Goal: Task Accomplishment & Management: Use online tool/utility

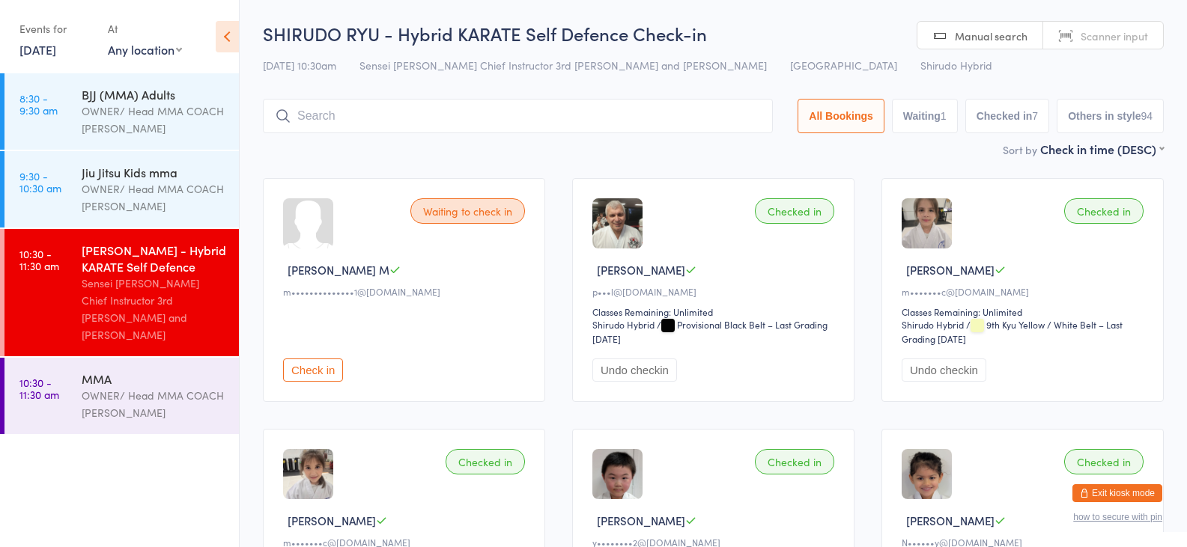
click at [46, 46] on link "[DATE]" at bounding box center [37, 49] width 37 height 16
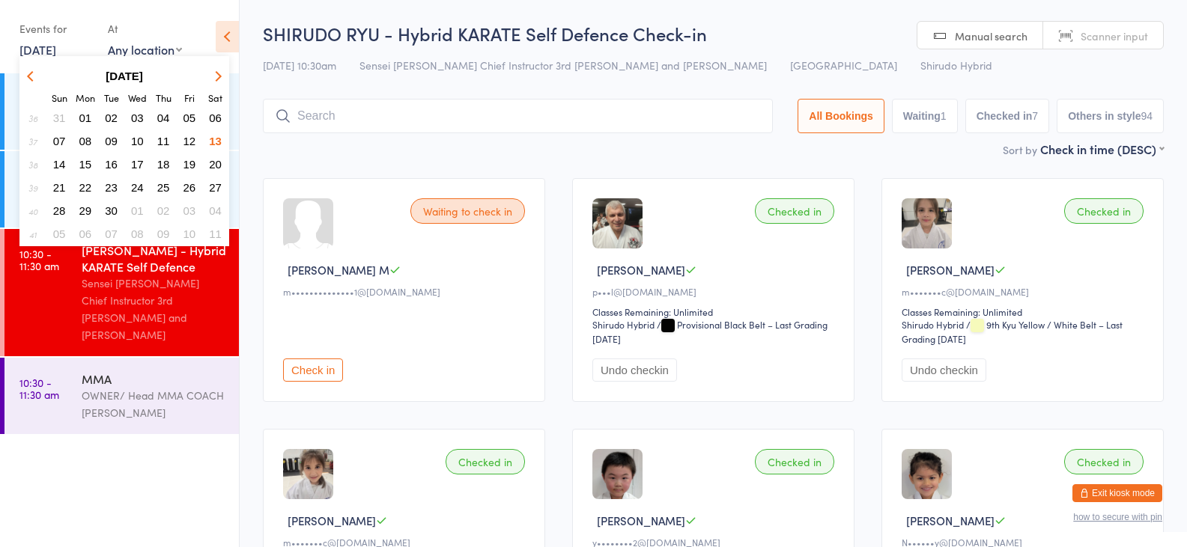
click at [86, 161] on span "15" at bounding box center [85, 164] width 13 height 13
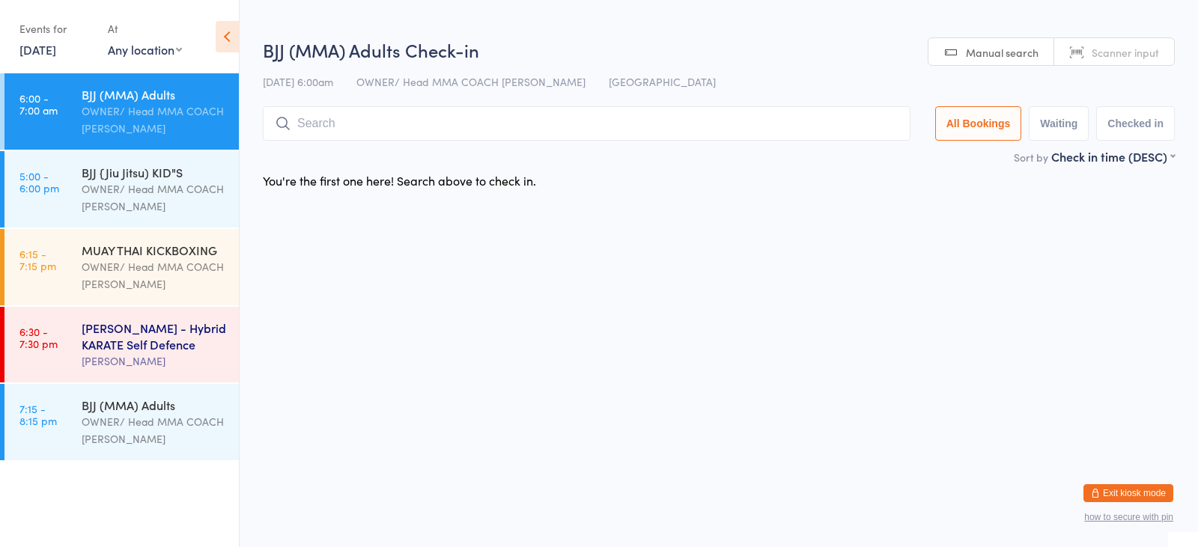
click at [115, 346] on div "[PERSON_NAME] - Hybrid KARATE Self Defence" at bounding box center [154, 336] width 145 height 33
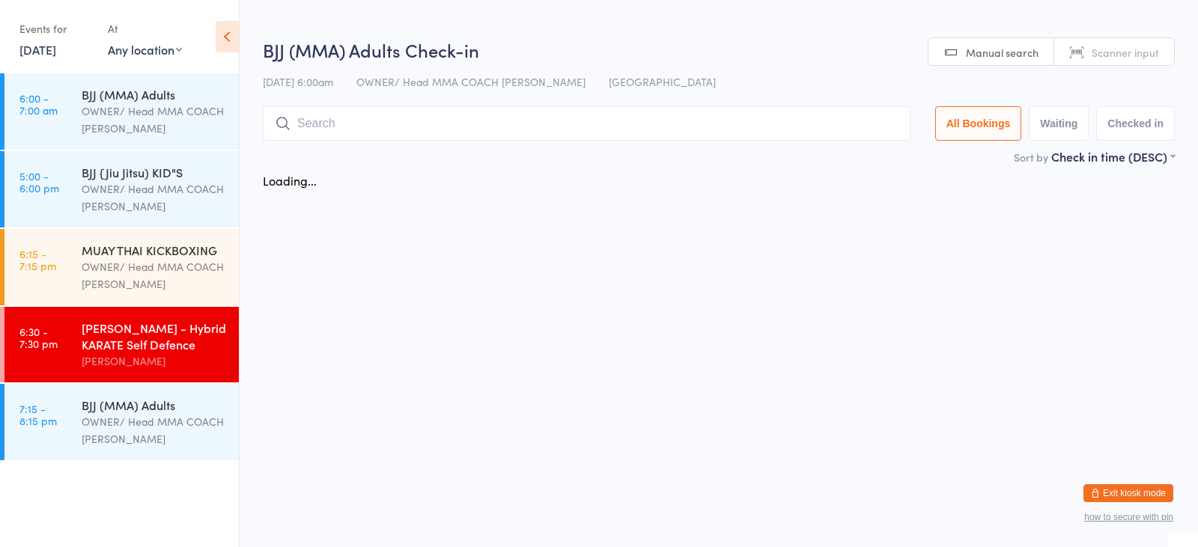
click at [147, 343] on div "[PERSON_NAME] - Hybrid KARATE Self Defence" at bounding box center [154, 336] width 145 height 33
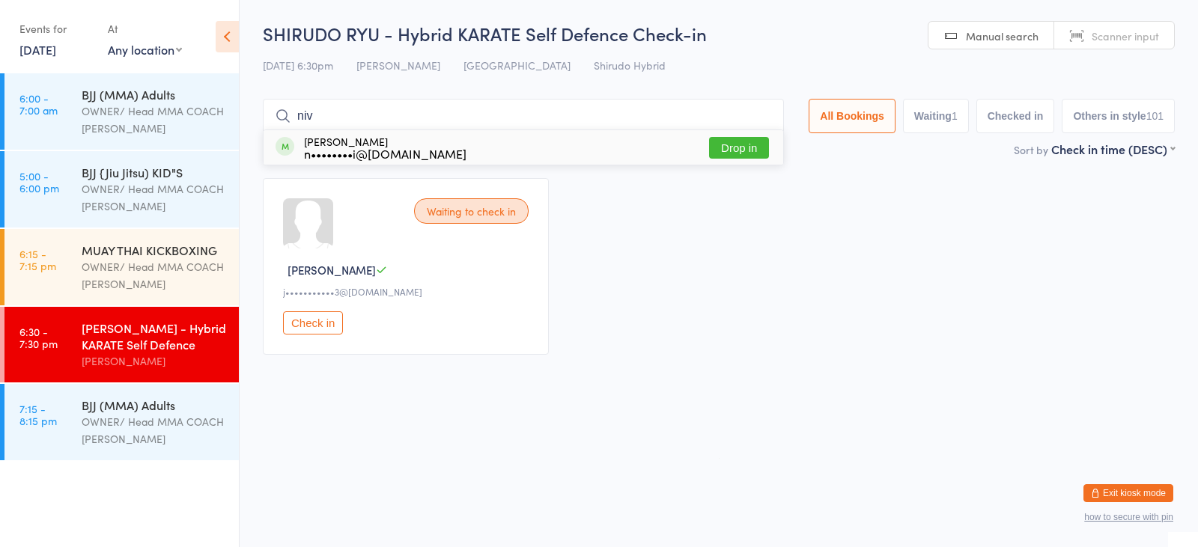
type input "niv"
click at [730, 141] on button "Drop in" at bounding box center [739, 148] width 60 height 22
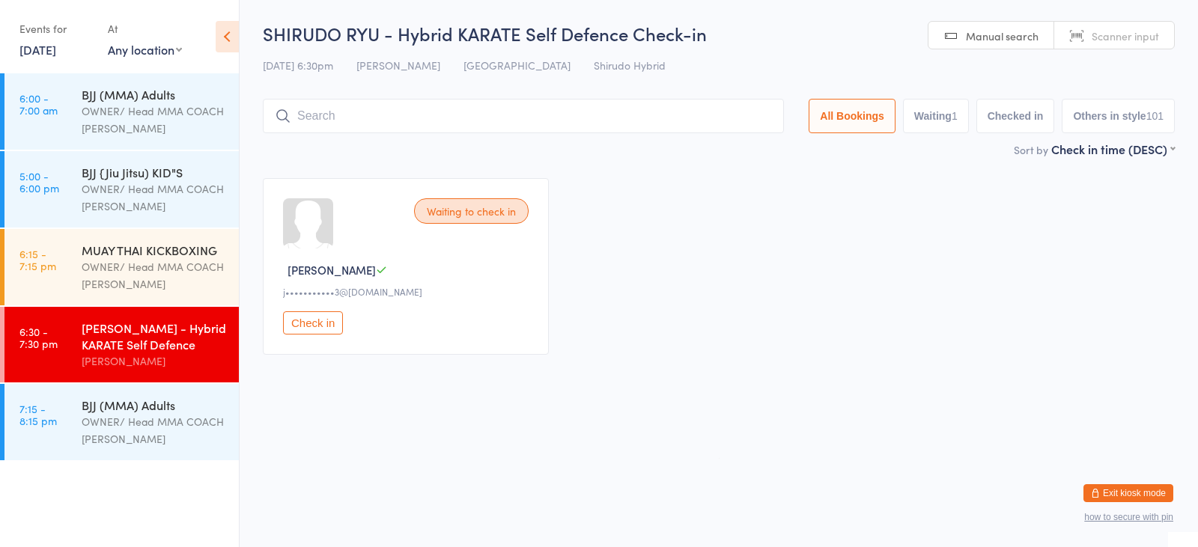
click at [730, 131] on input "search" at bounding box center [523, 116] width 521 height 34
click at [735, 133] on input "search" at bounding box center [523, 116] width 521 height 34
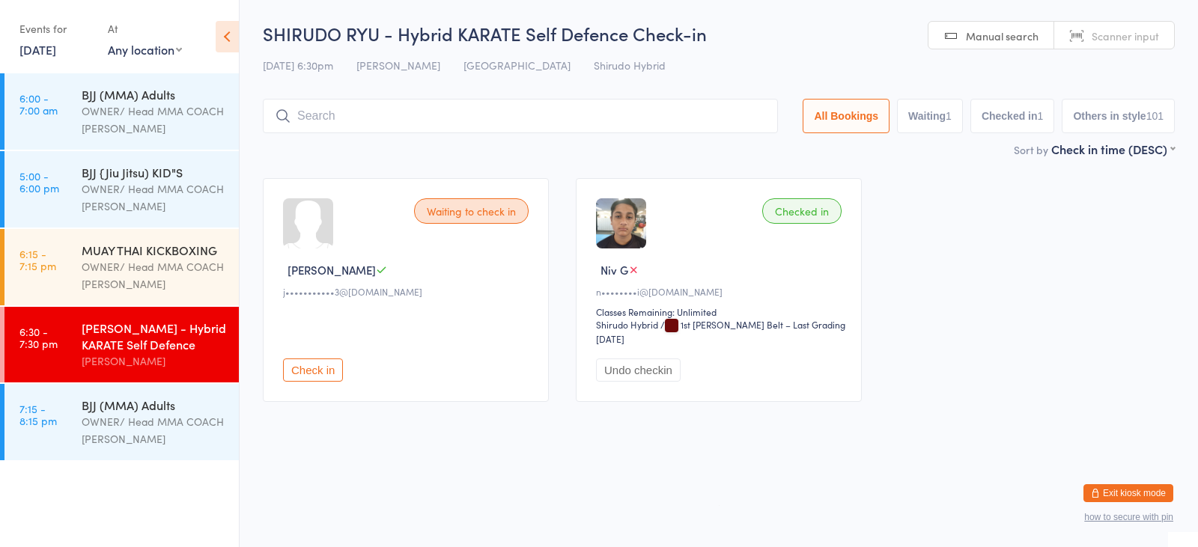
click at [473, 277] on div "[PERSON_NAME]" at bounding box center [408, 270] width 250 height 16
click at [172, 258] on div "MUAY THAI KICKBOXING" at bounding box center [154, 250] width 145 height 16
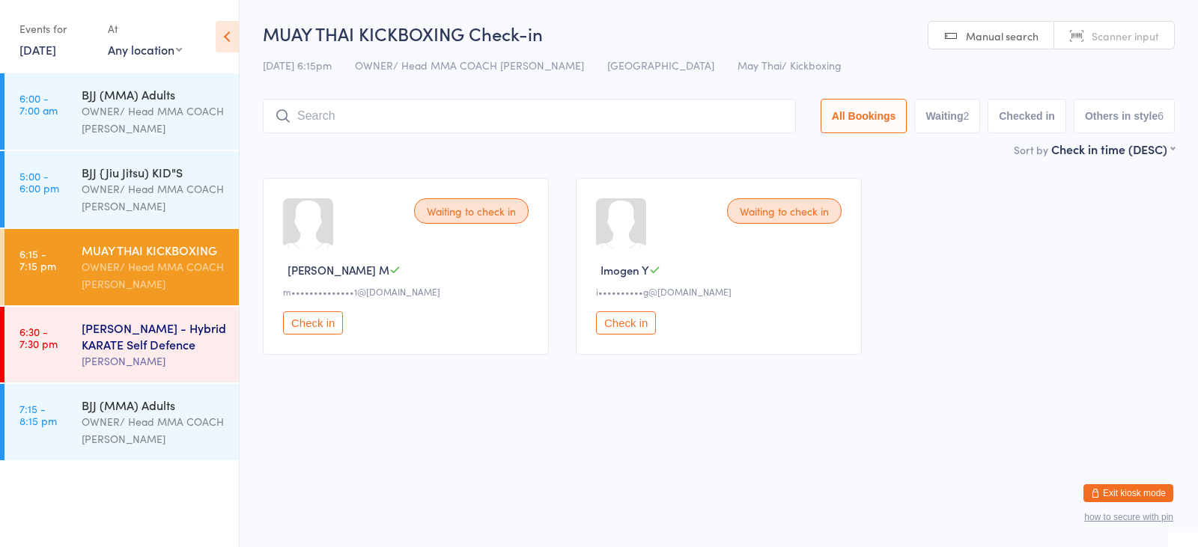
click at [150, 349] on div "[PERSON_NAME] - Hybrid KARATE Self Defence" at bounding box center [154, 336] width 145 height 33
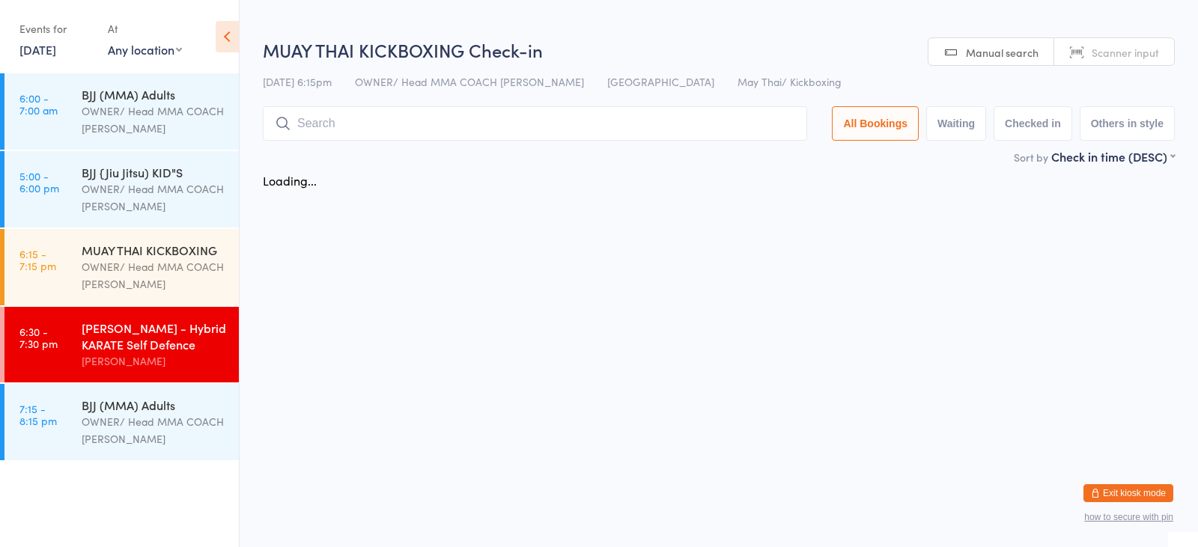
click at [151, 341] on div "[PERSON_NAME] - Hybrid KARATE Self Defence" at bounding box center [154, 336] width 145 height 33
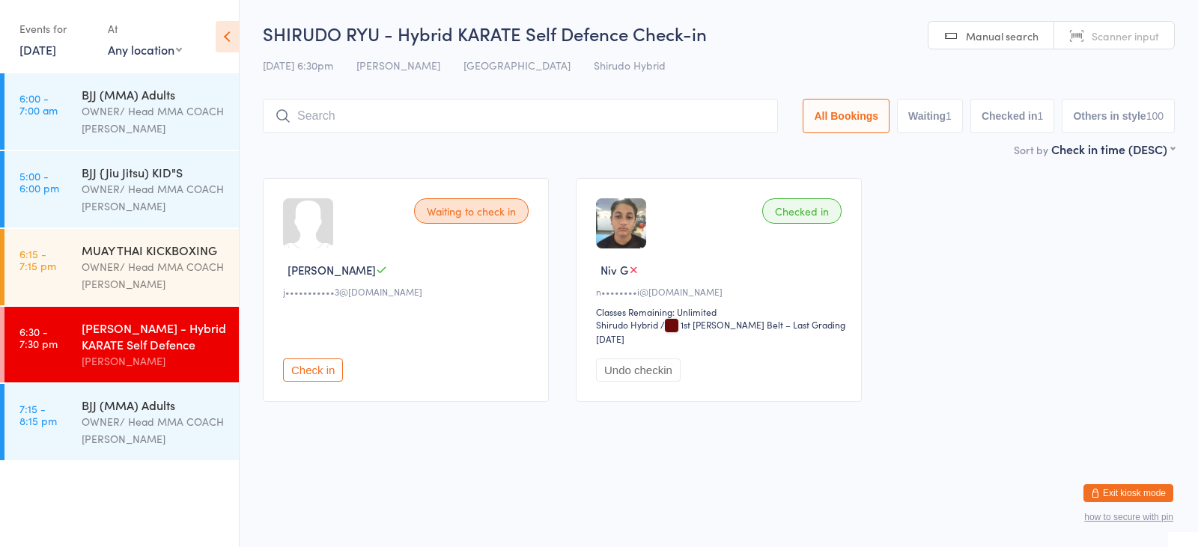
click at [323, 373] on button "Check in" at bounding box center [313, 370] width 60 height 23
click at [141, 267] on div "OWNER/ Head MMA COACH [PERSON_NAME]" at bounding box center [154, 275] width 145 height 34
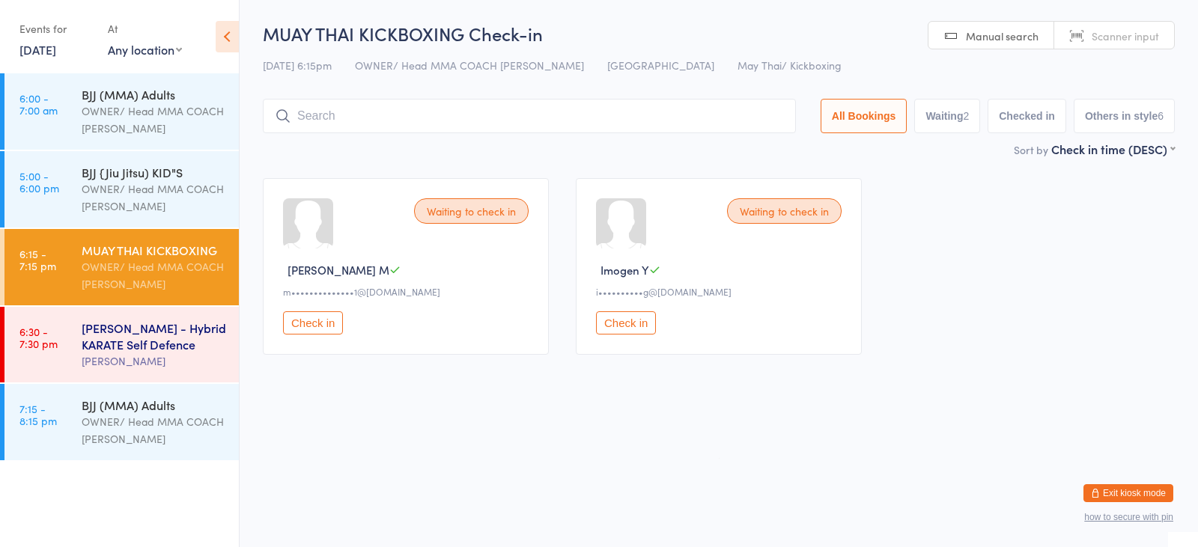
drag, startPoint x: 136, startPoint y: 359, endPoint x: 151, endPoint y: 351, distance: 17.1
click at [138, 357] on div "[PERSON_NAME]" at bounding box center [154, 361] width 145 height 17
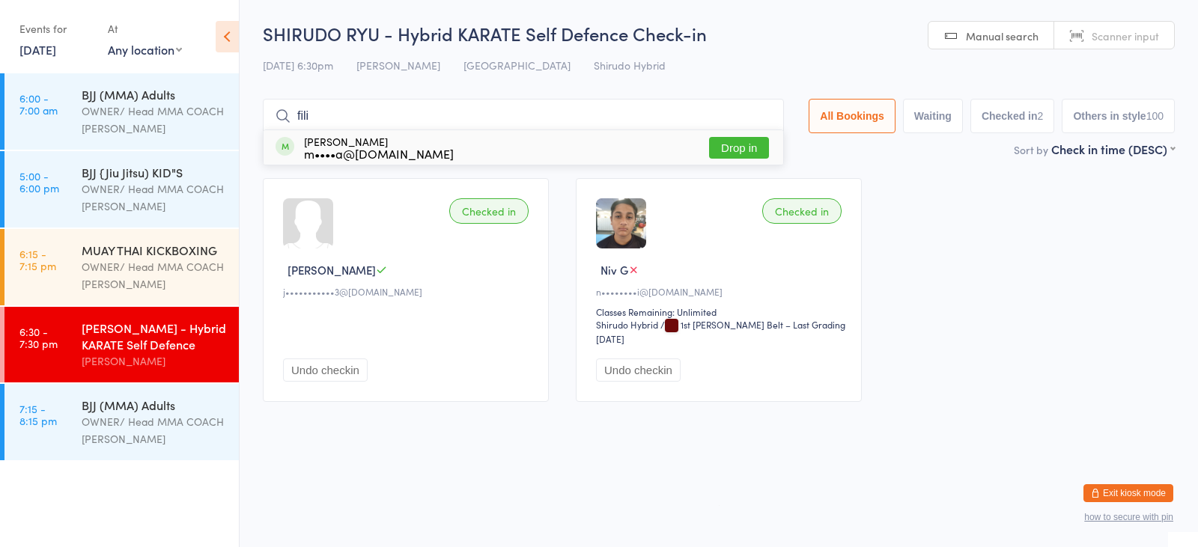
type input "fili"
drag, startPoint x: 745, startPoint y: 145, endPoint x: 735, endPoint y: 154, distance: 13.3
click at [745, 145] on button "Drop in" at bounding box center [739, 148] width 60 height 22
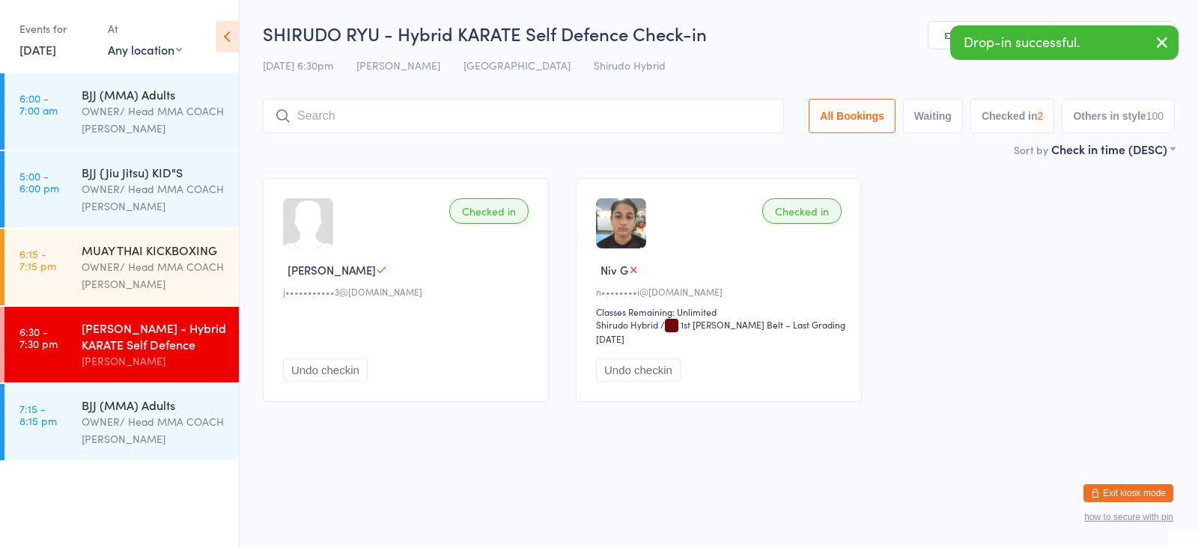
click at [640, 120] on input "search" at bounding box center [523, 116] width 521 height 34
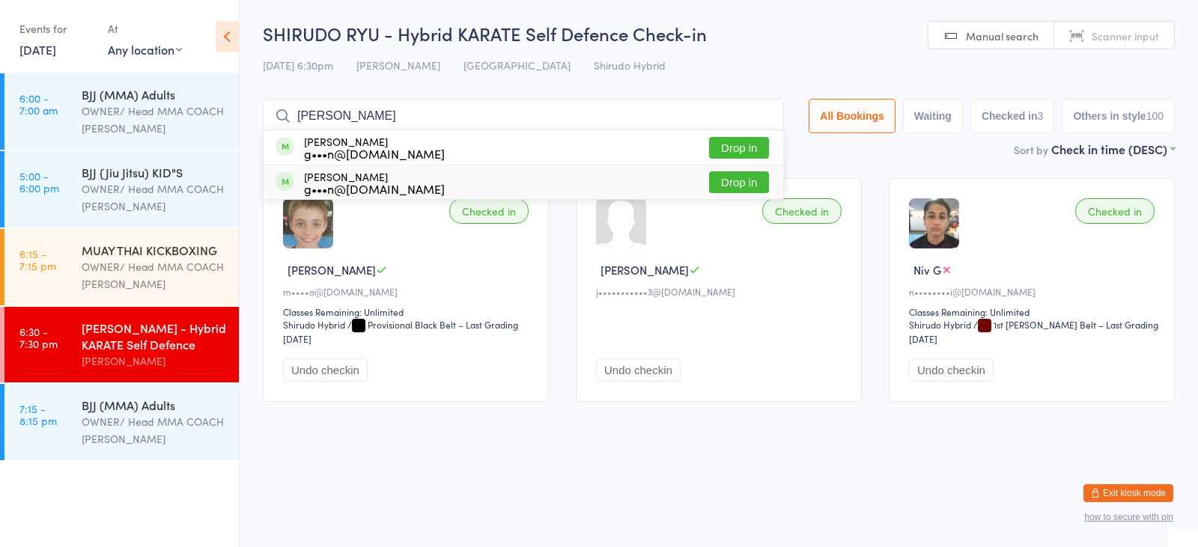
type input "[PERSON_NAME]"
click at [730, 186] on button "Drop in" at bounding box center [739, 183] width 60 height 22
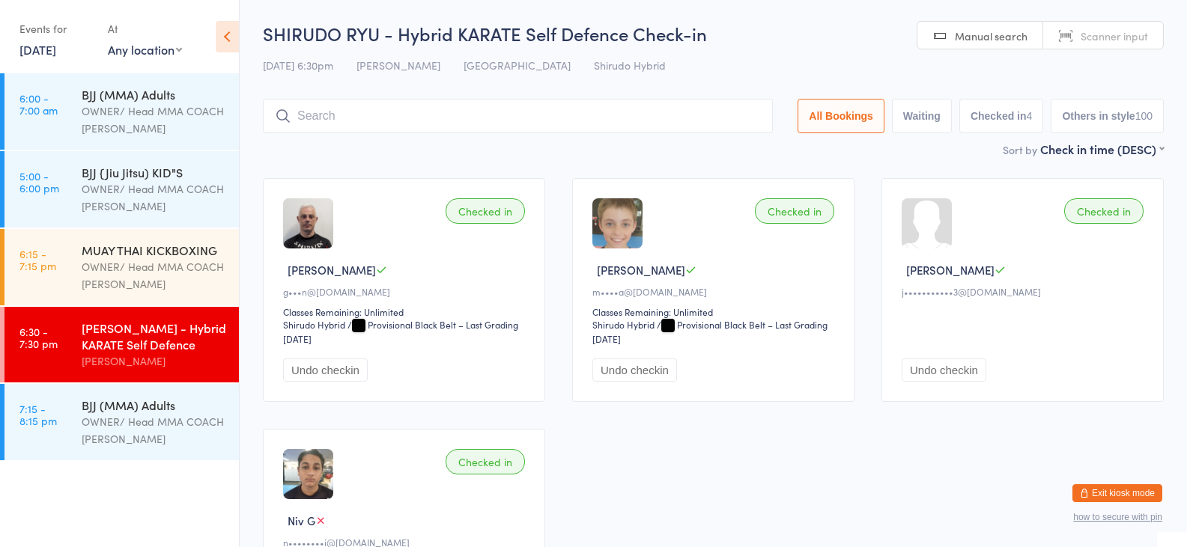
click at [386, 121] on input "search" at bounding box center [518, 116] width 510 height 34
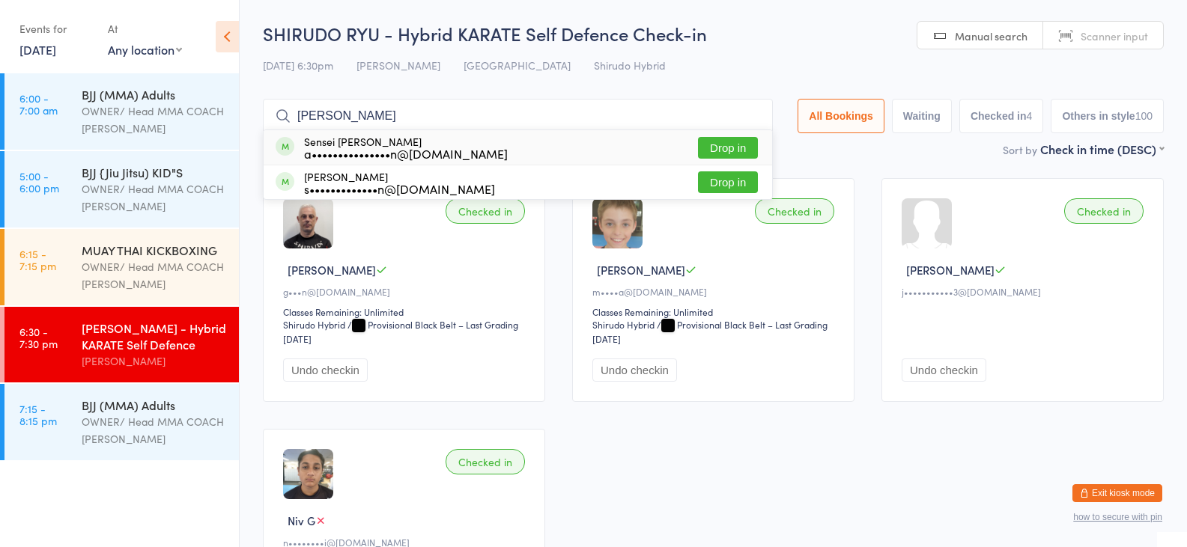
type input "[PERSON_NAME]"
click at [728, 151] on button "Drop in" at bounding box center [728, 148] width 60 height 22
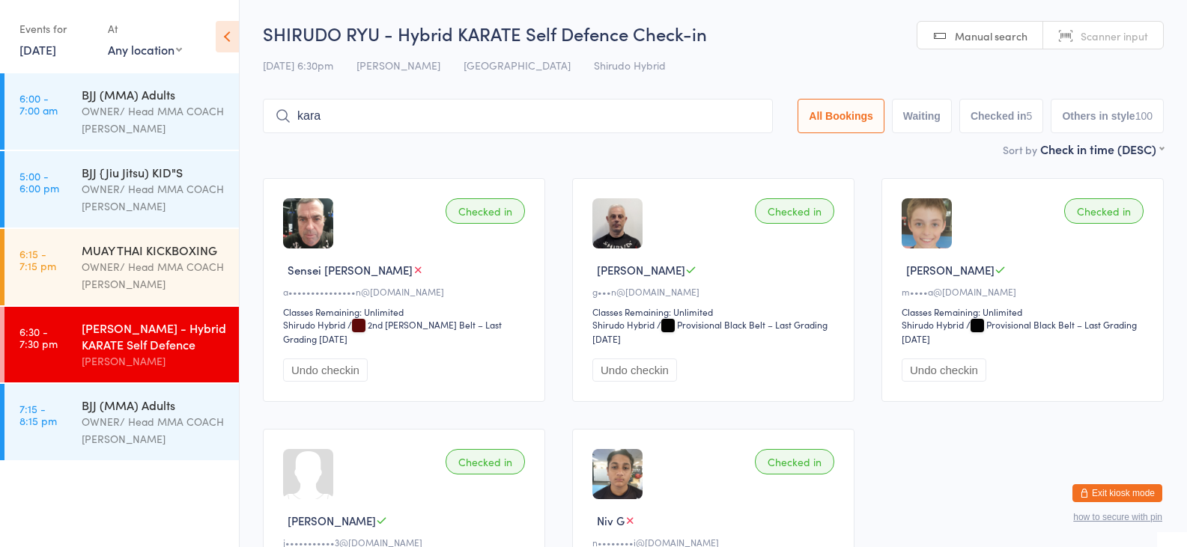
type input "karan"
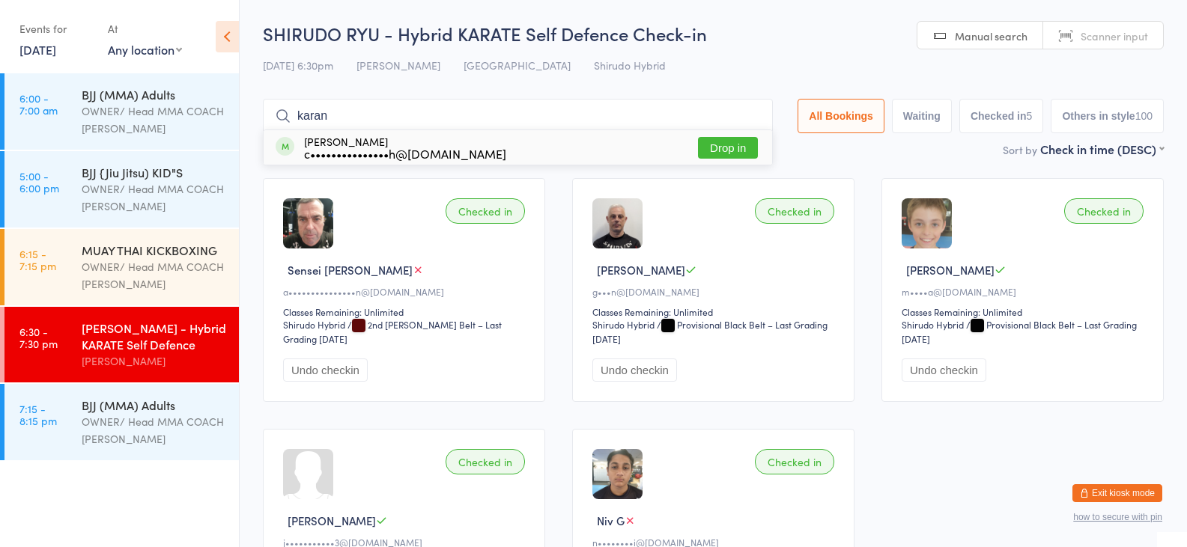
click at [706, 140] on button "Drop in" at bounding box center [728, 148] width 60 height 22
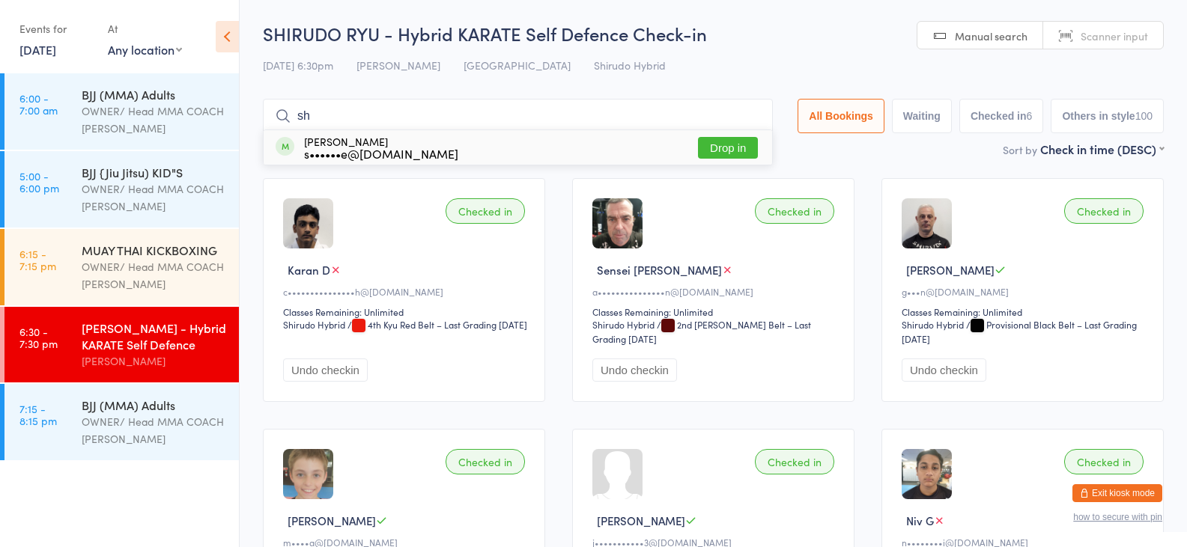
click at [655, 123] on input "sh" at bounding box center [518, 116] width 510 height 34
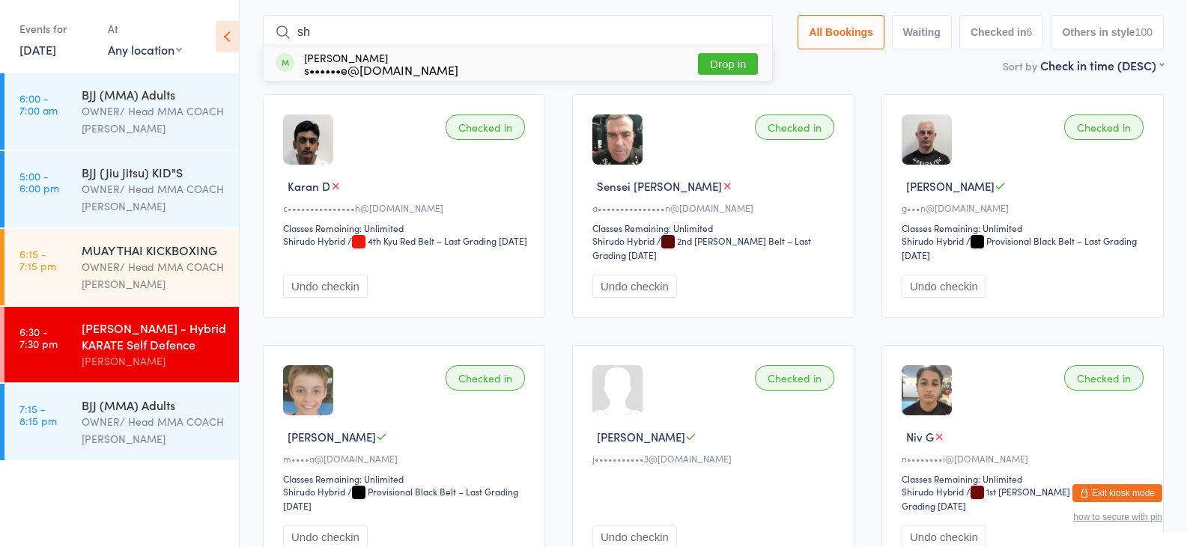
scroll to position [99, 0]
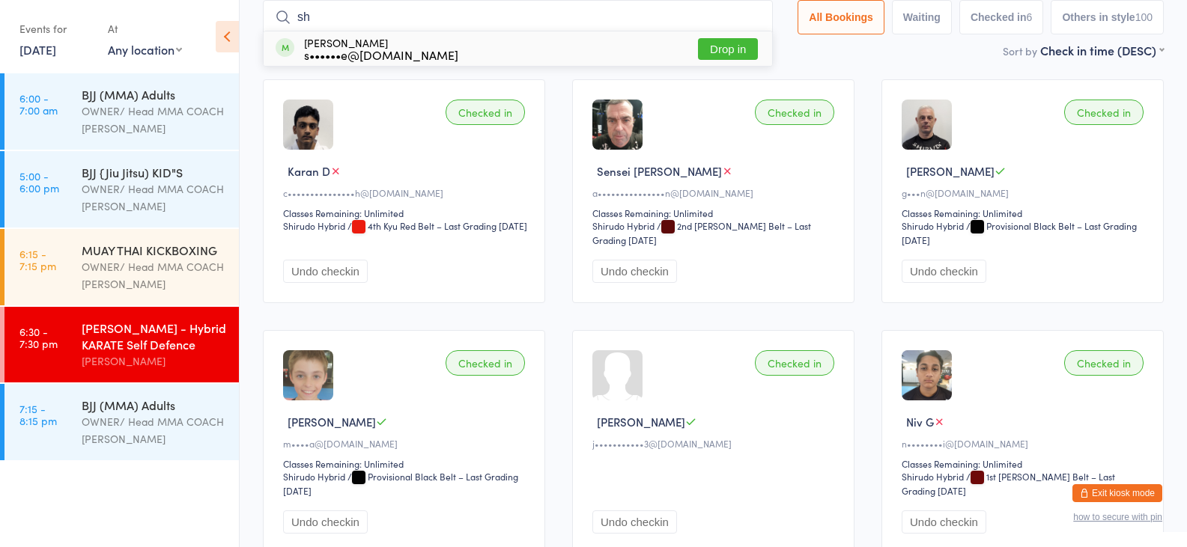
click at [494, 20] on input "sh" at bounding box center [518, 17] width 510 height 34
type input "[PERSON_NAME]"
click at [744, 46] on button "Drop in" at bounding box center [728, 49] width 60 height 22
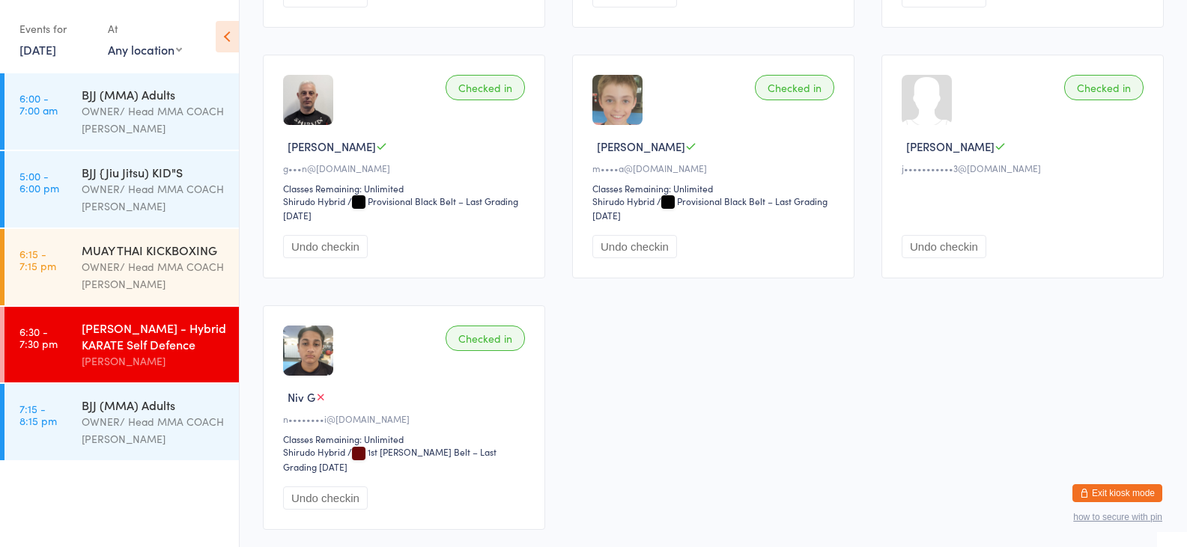
scroll to position [379, 0]
